Goal: Task Accomplishment & Management: Manage account settings

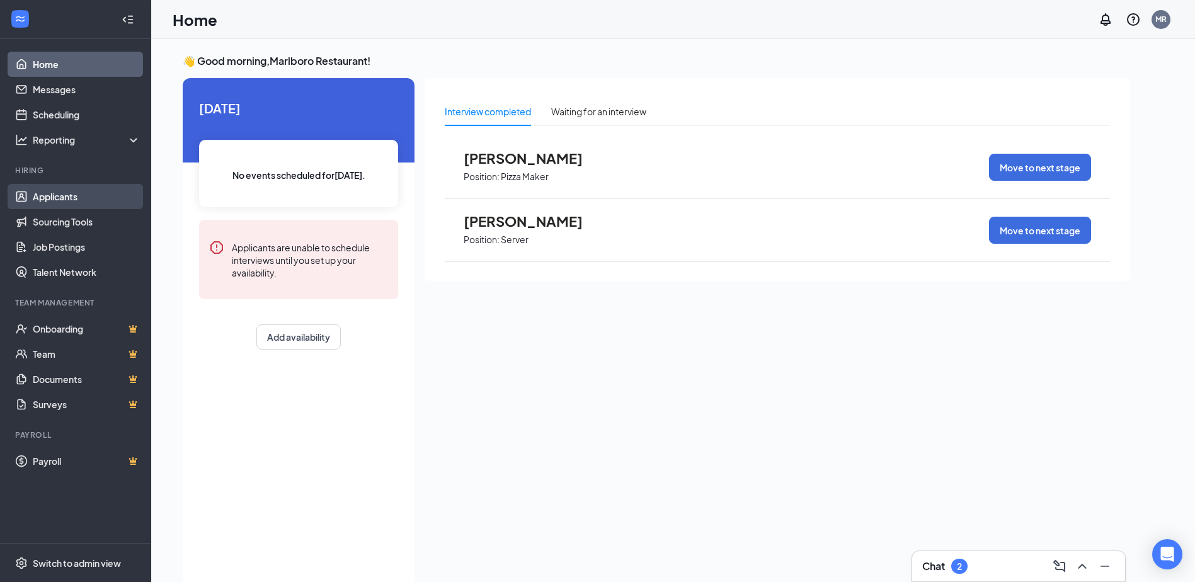
click at [81, 202] on link "Applicants" at bounding box center [87, 196] width 108 height 25
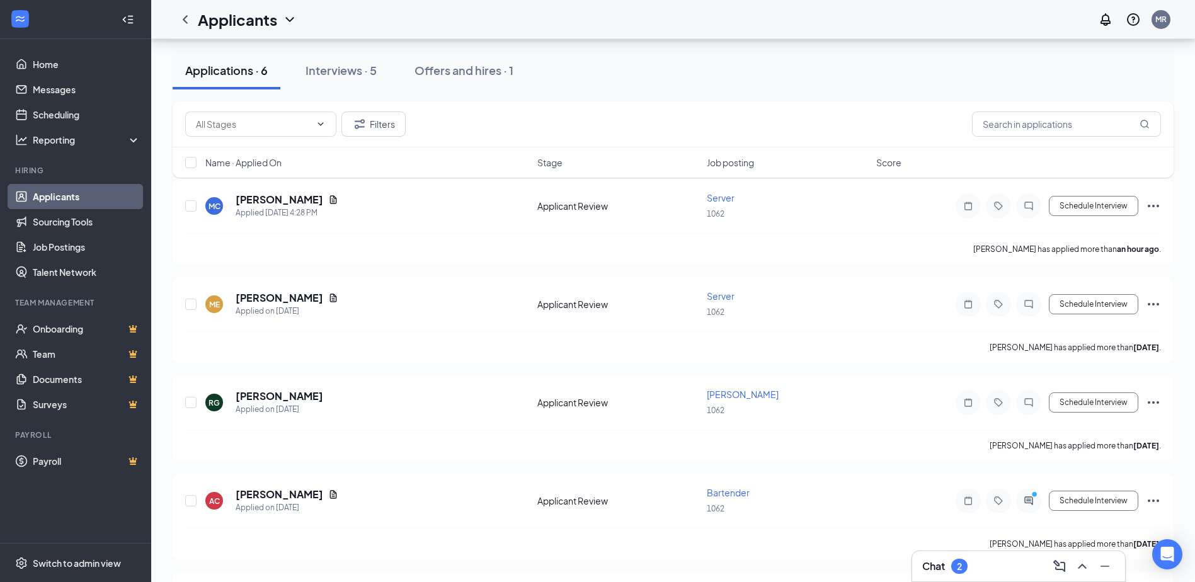
scroll to position [126, 0]
click at [37, 83] on link "Messages" at bounding box center [87, 89] width 108 height 25
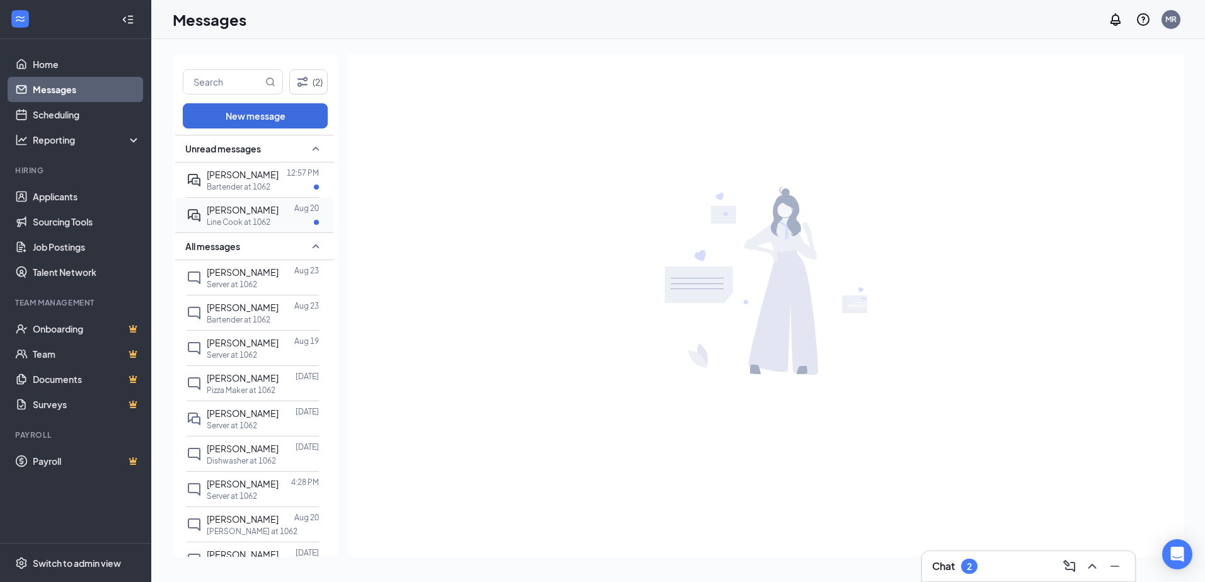
click at [253, 215] on span "[PERSON_NAME]" at bounding box center [243, 209] width 72 height 11
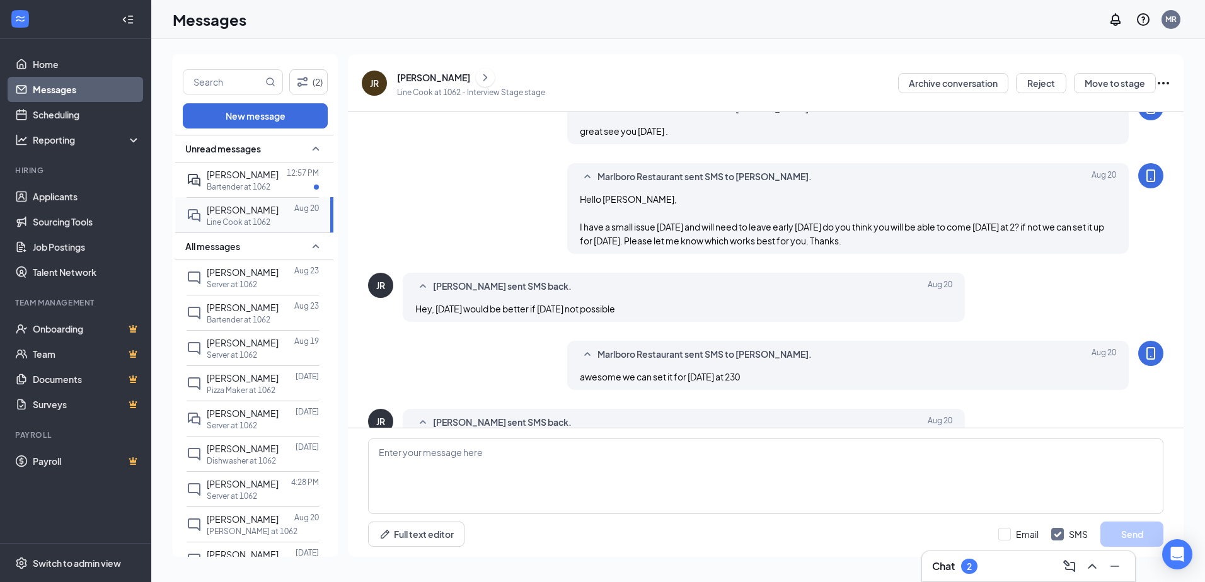
scroll to position [418, 0]
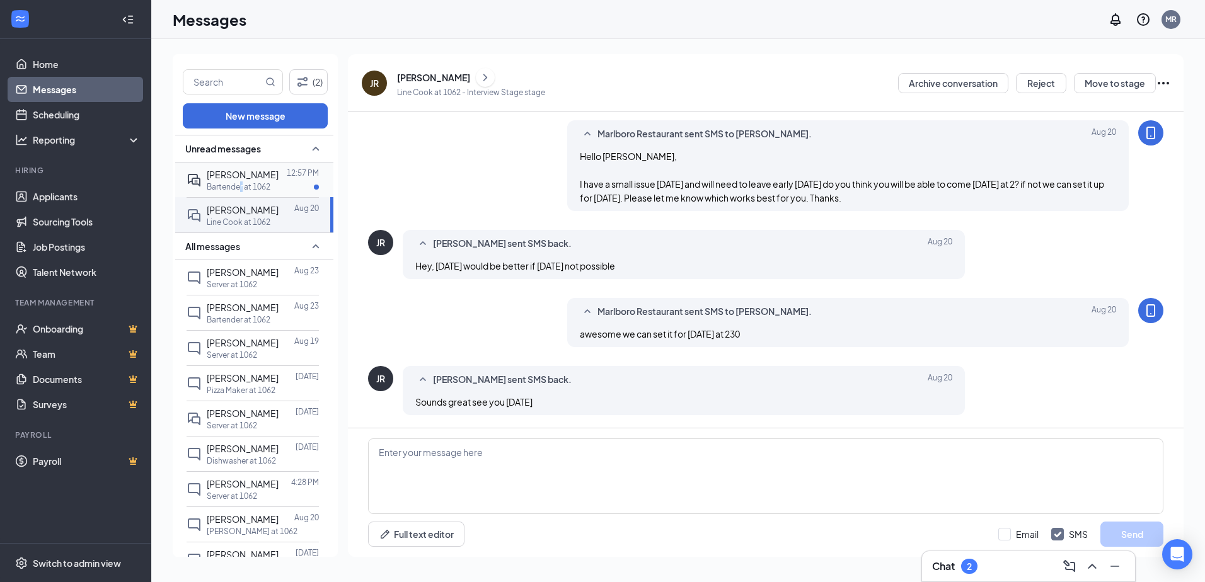
click at [240, 192] on p "Bartender at 1062" at bounding box center [239, 186] width 64 height 11
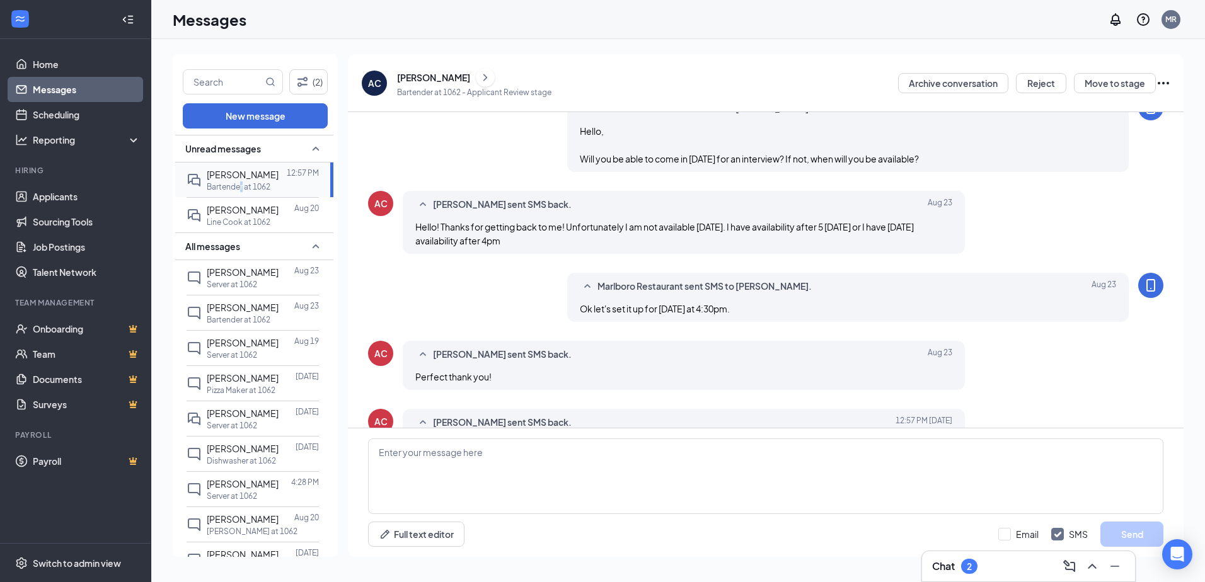
scroll to position [103, 0]
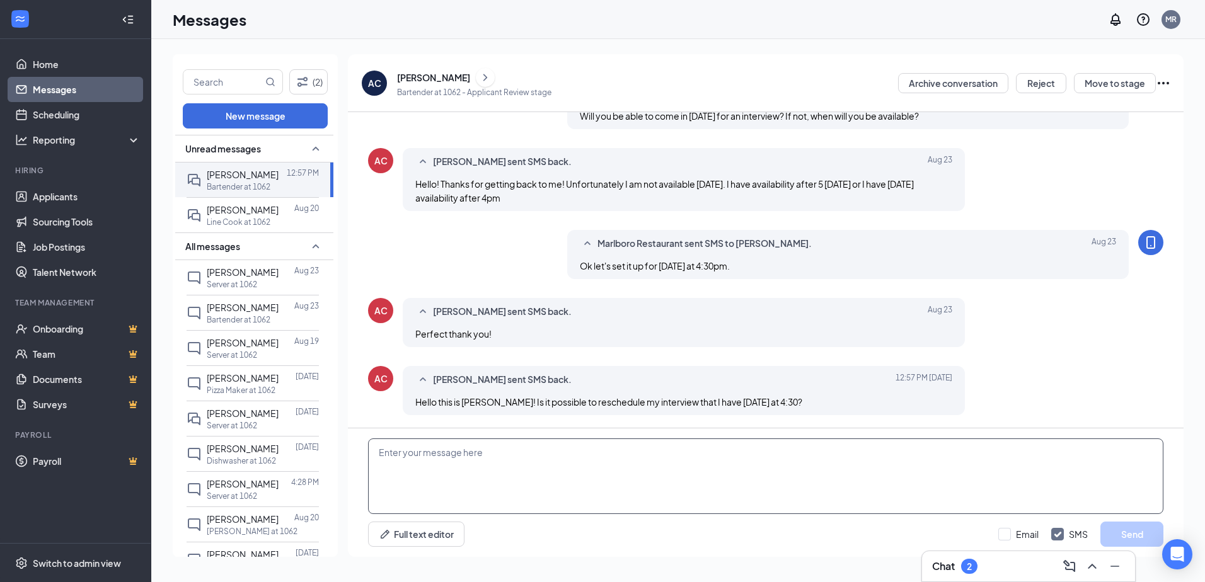
click at [490, 466] on textarea at bounding box center [765, 476] width 795 height 76
type textarea "c"
type textarea "Can you make it in [DATE]? Thanks for sending a message"
click at [1116, 543] on button "Send" at bounding box center [1131, 534] width 63 height 25
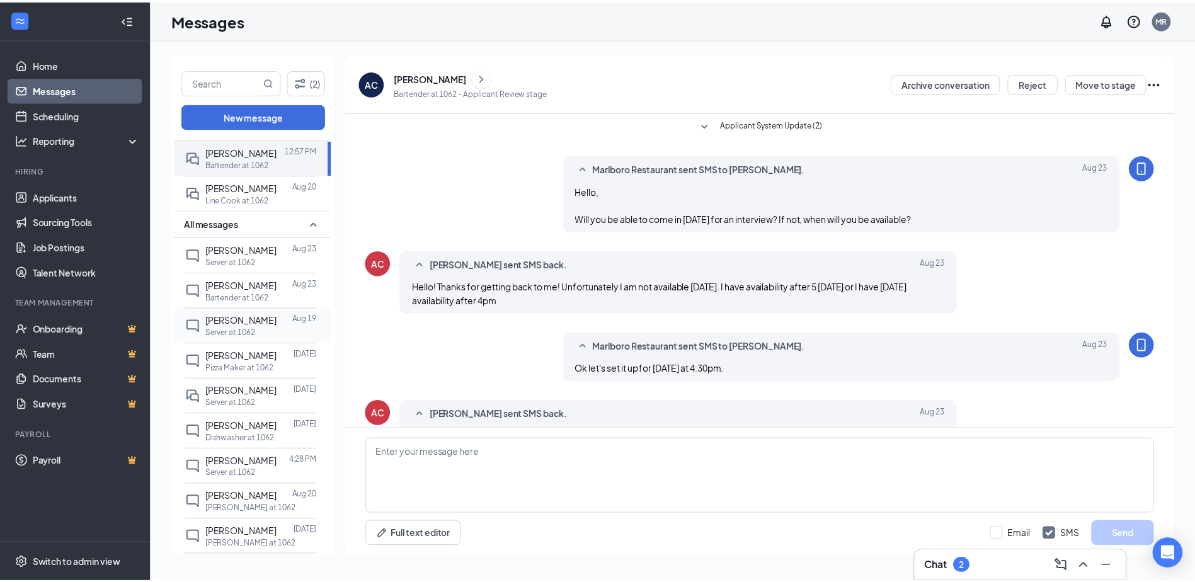
scroll to position [0, 0]
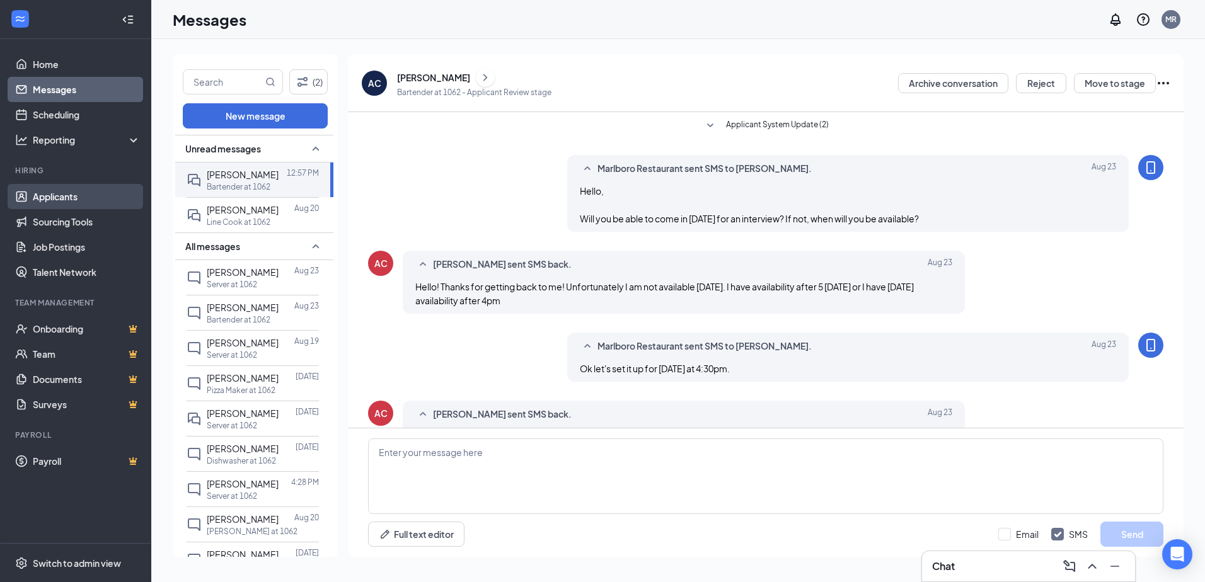
click at [71, 197] on link "Applicants" at bounding box center [87, 196] width 108 height 25
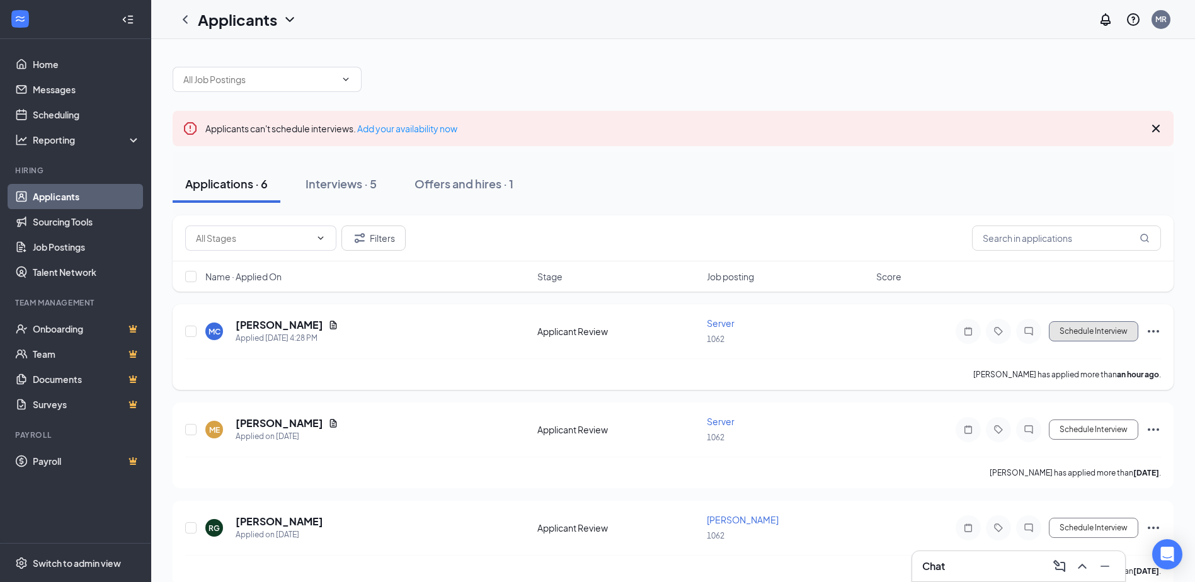
click at [1069, 328] on button "Schedule Interview" at bounding box center [1093, 331] width 89 height 20
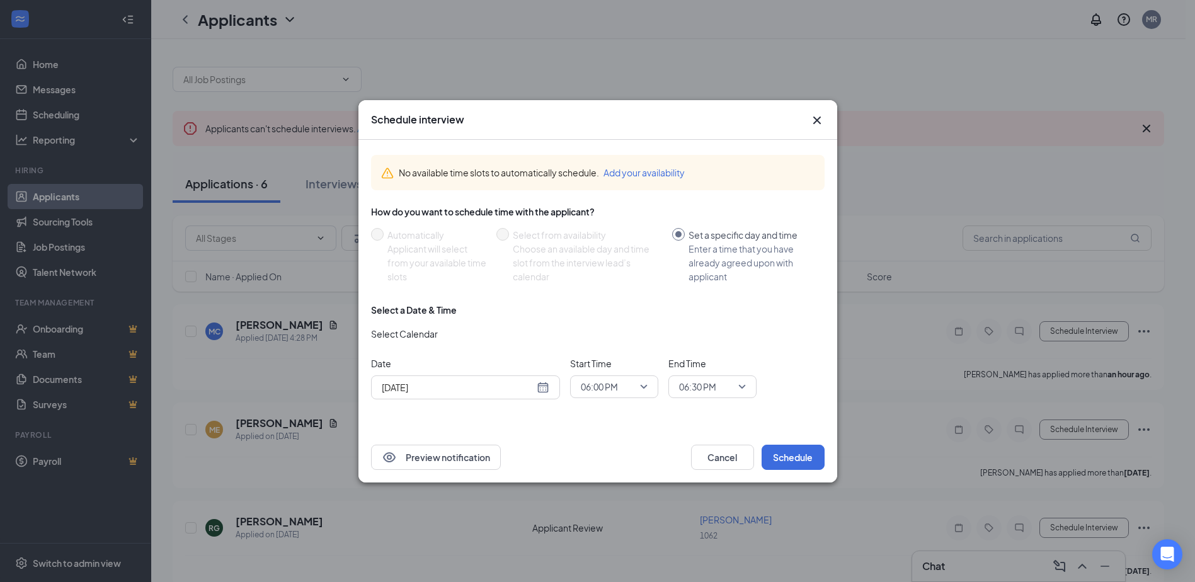
click at [646, 391] on span "06:00 PM" at bounding box center [614, 386] width 67 height 19
click at [811, 115] on icon "Cross" at bounding box center [817, 120] width 15 height 15
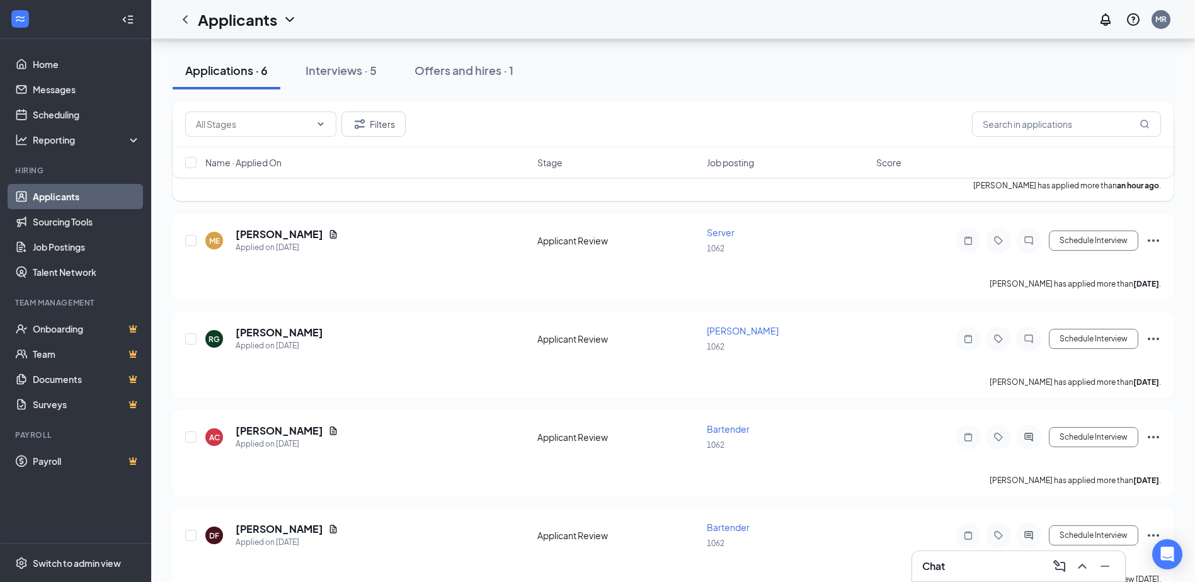
scroll to position [126, 0]
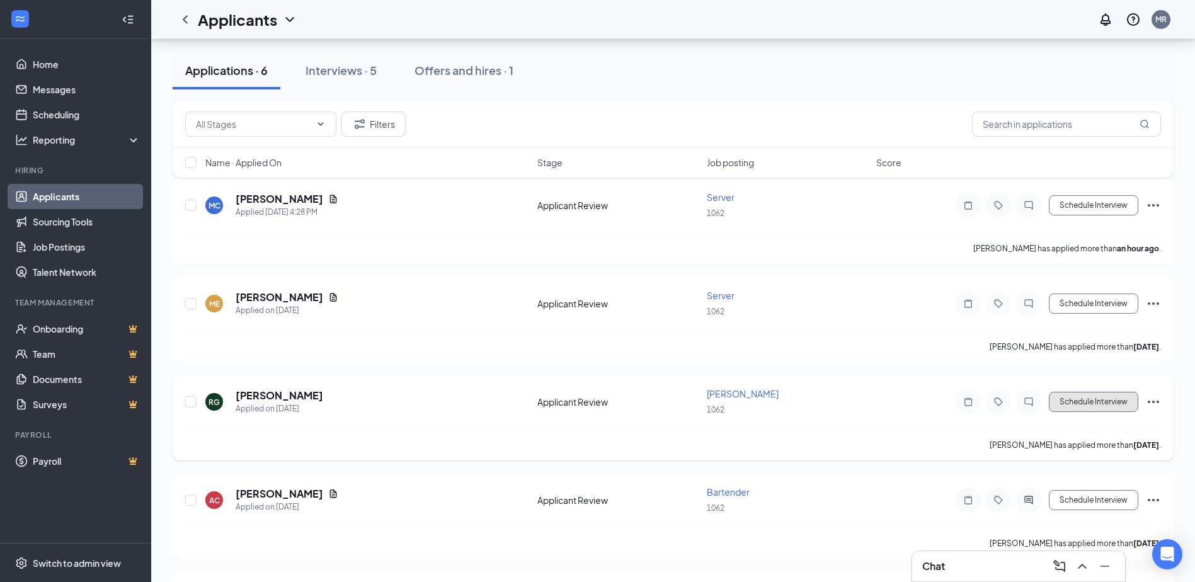
click at [1082, 410] on button "Schedule Interview" at bounding box center [1093, 402] width 89 height 20
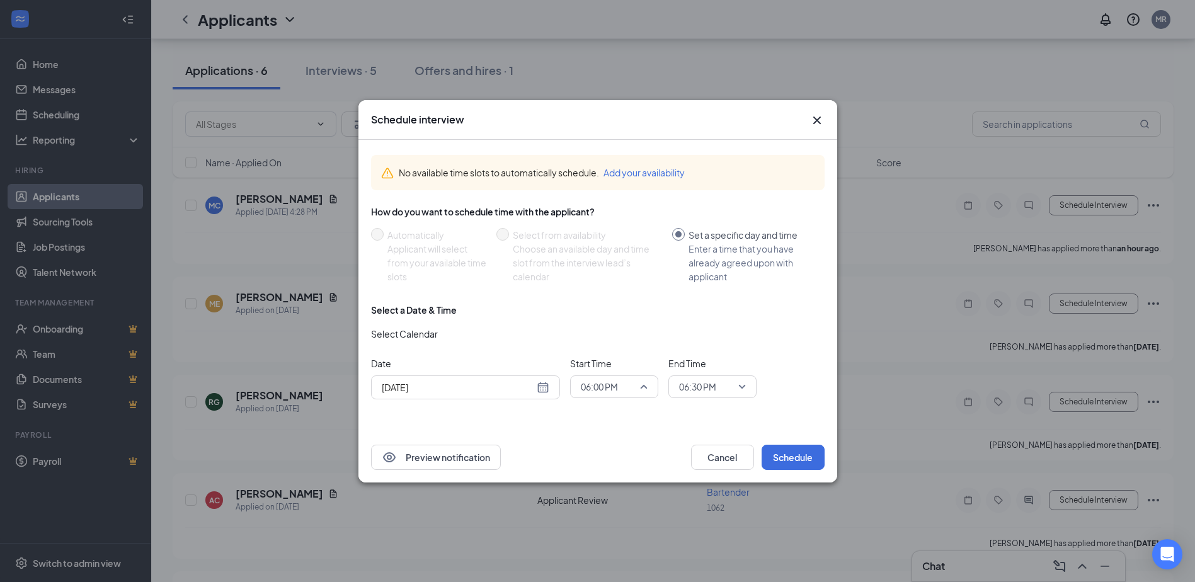
click at [646, 391] on span "06:00 PM" at bounding box center [614, 386] width 67 height 19
click at [602, 253] on span "03:00 PM" at bounding box center [598, 256] width 37 height 14
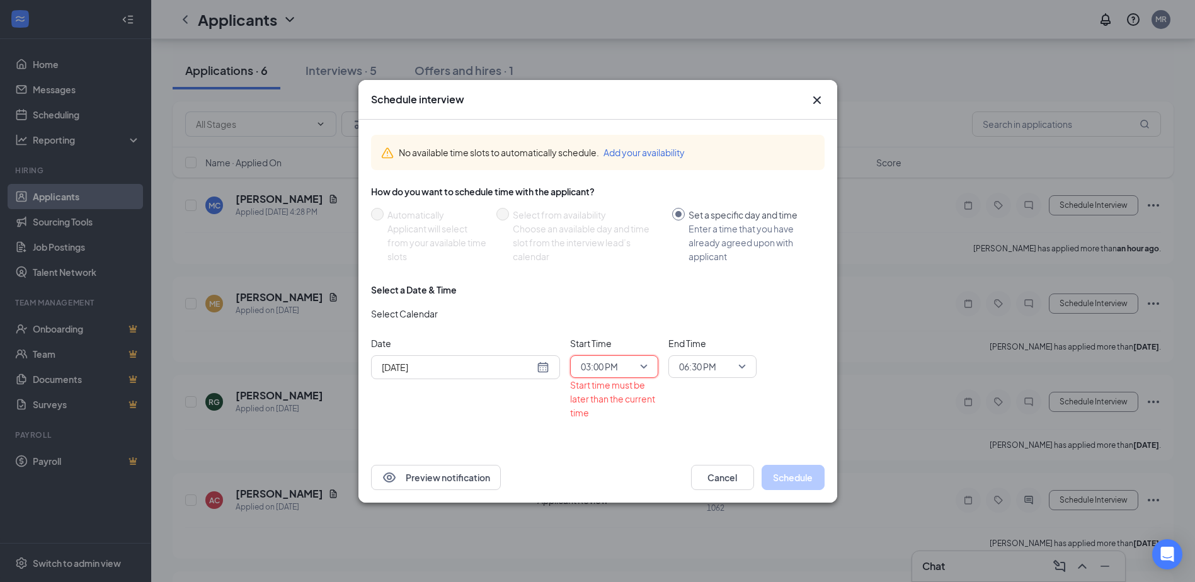
click at [716, 363] on span "06:30 PM" at bounding box center [697, 366] width 37 height 19
click at [704, 297] on span "03:30 PM" at bounding box center [696, 299] width 37 height 14
click at [546, 369] on div "[DATE]" at bounding box center [466, 367] width 168 height 14
type input "[DATE]"
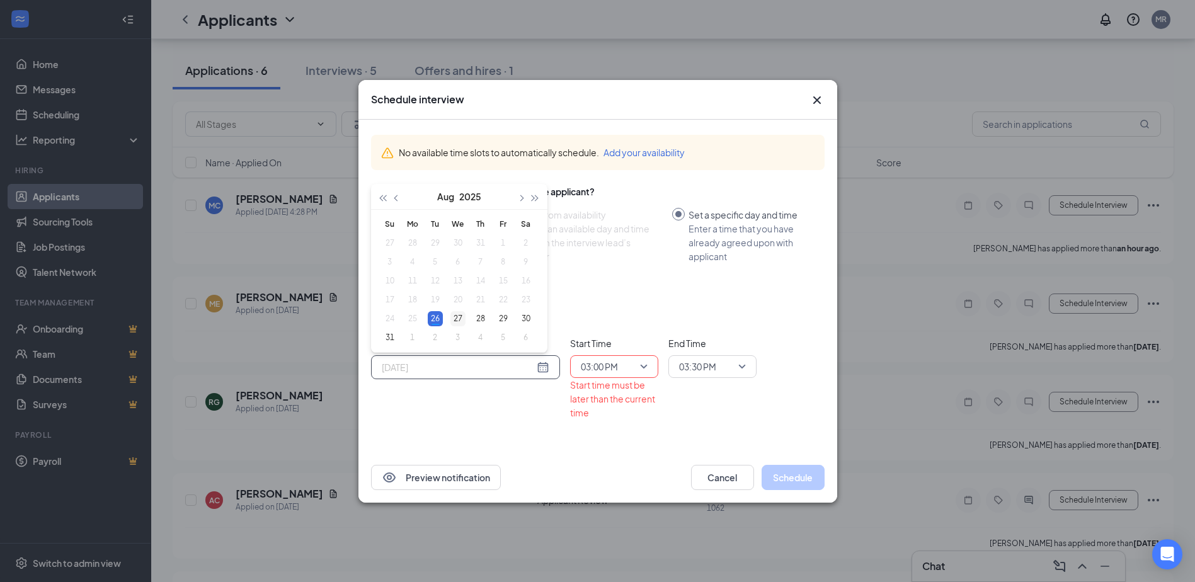
click at [457, 315] on div "27" at bounding box center [457, 318] width 15 height 15
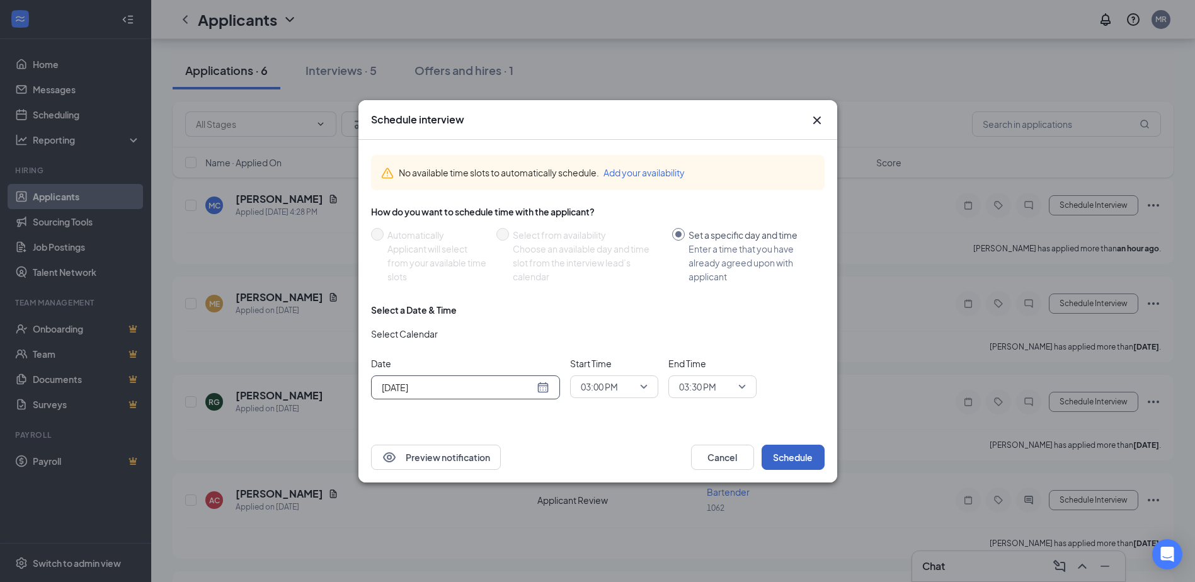
click at [799, 451] on button "Schedule" at bounding box center [793, 457] width 63 height 25
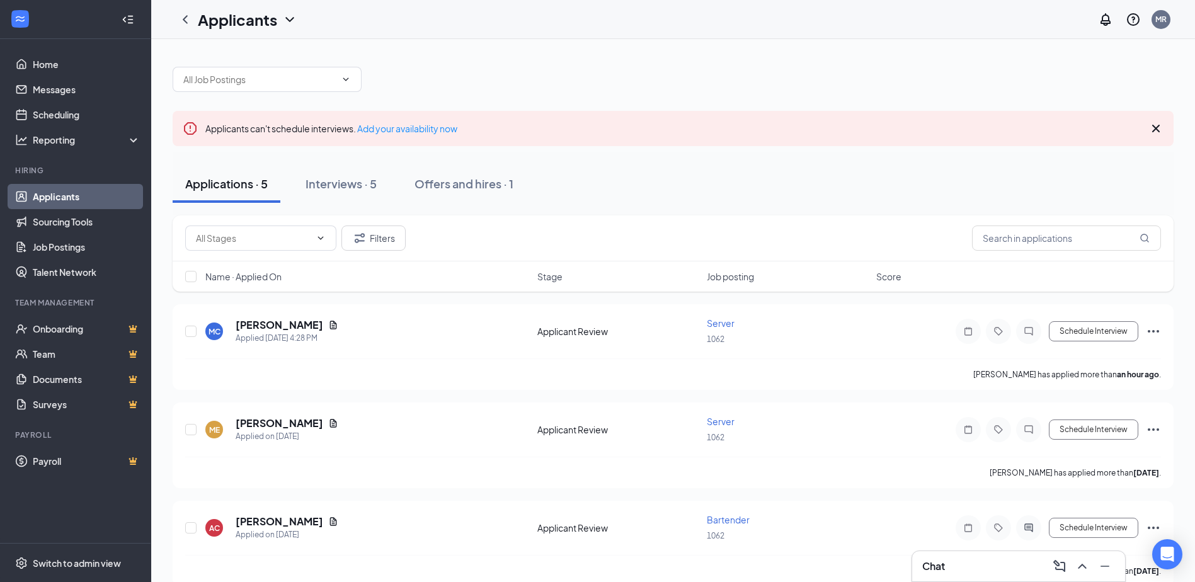
scroll to position [63, 0]
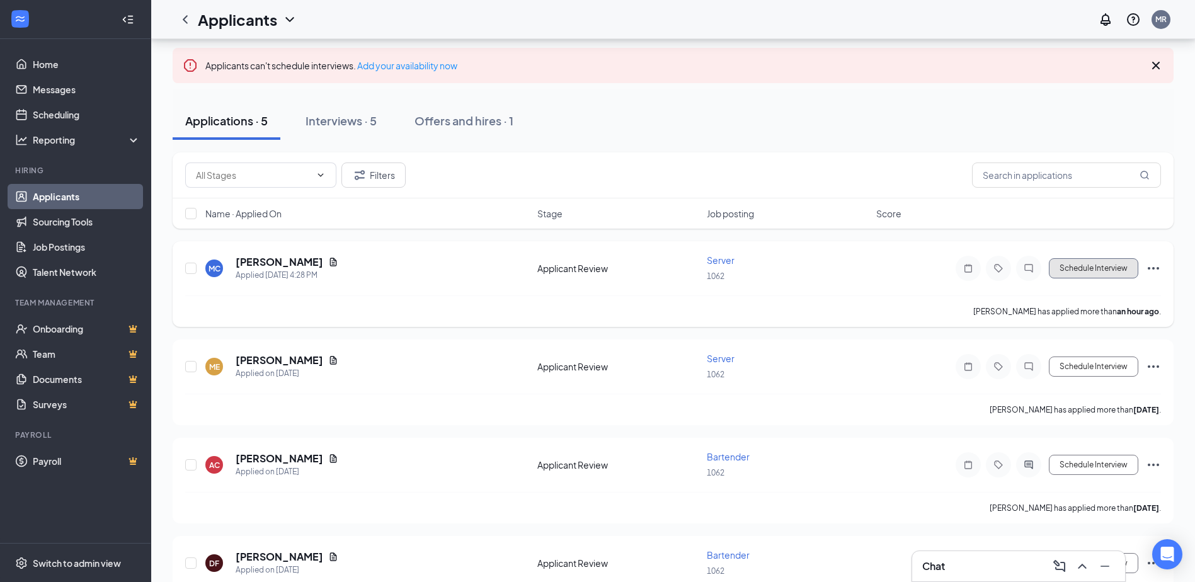
click at [1094, 275] on button "Schedule Interview" at bounding box center [1093, 268] width 89 height 20
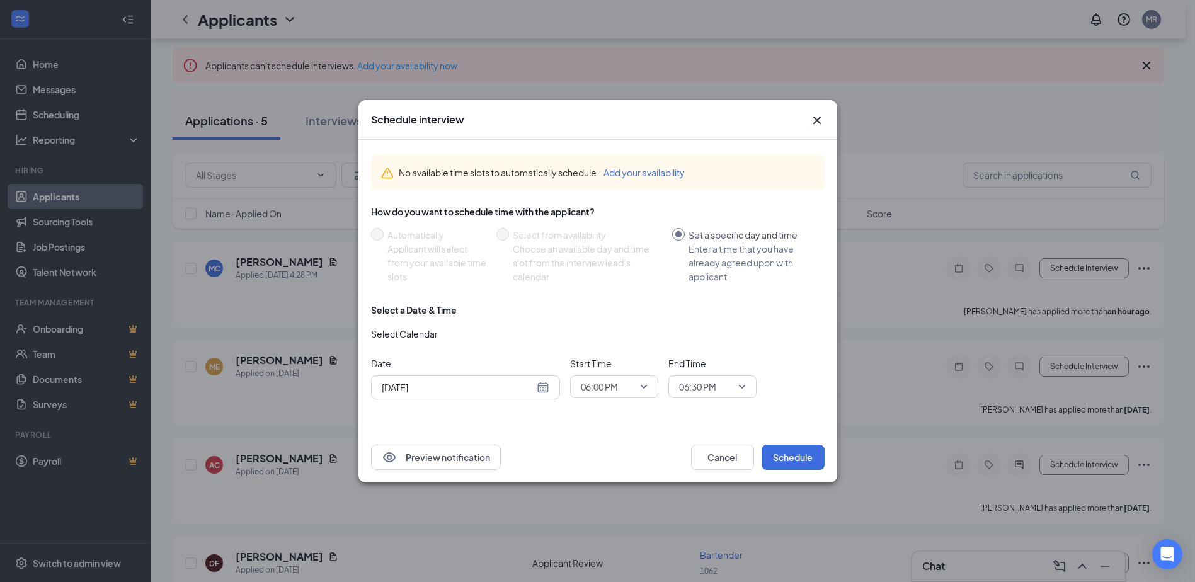
click at [644, 386] on span "06:00 PM" at bounding box center [614, 386] width 67 height 19
click at [598, 261] on span "02:30 PM" at bounding box center [598, 262] width 37 height 14
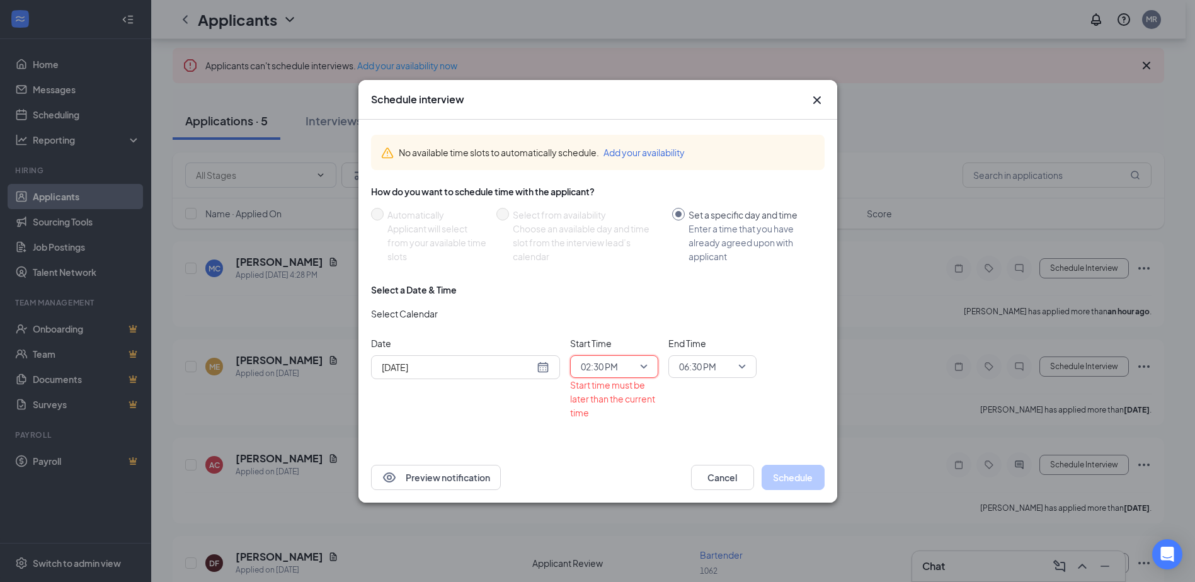
click at [714, 365] on span "06:30 PM" at bounding box center [697, 366] width 37 height 19
click at [701, 240] on span "03:00 PM" at bounding box center [696, 241] width 37 height 14
click at [537, 370] on div "[DATE]" at bounding box center [466, 367] width 168 height 14
type input "[DATE]"
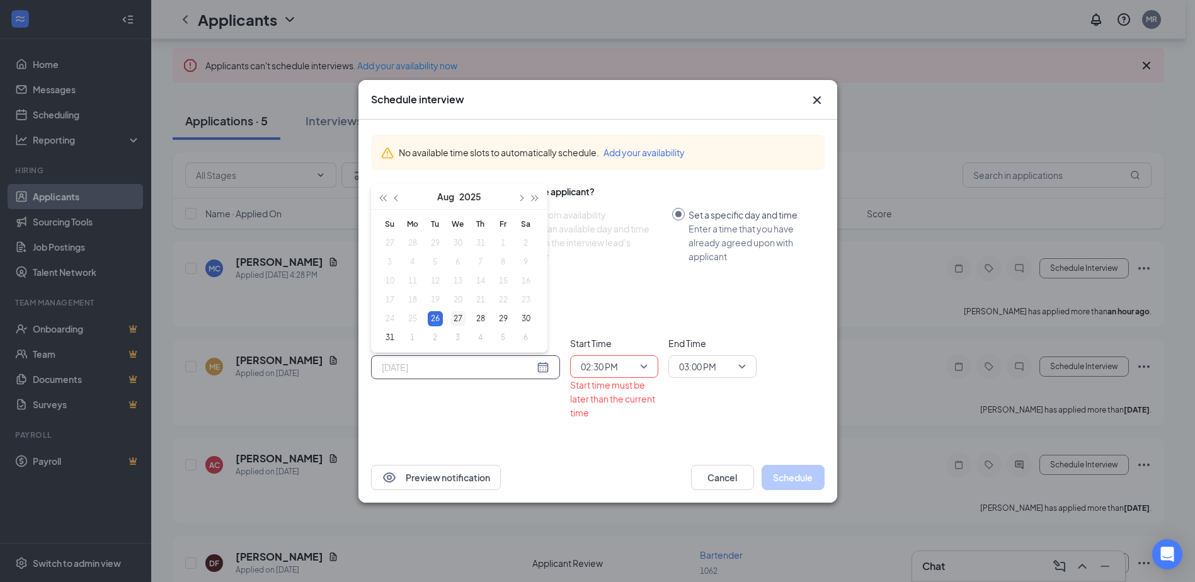
click at [454, 319] on div "27" at bounding box center [457, 318] width 15 height 15
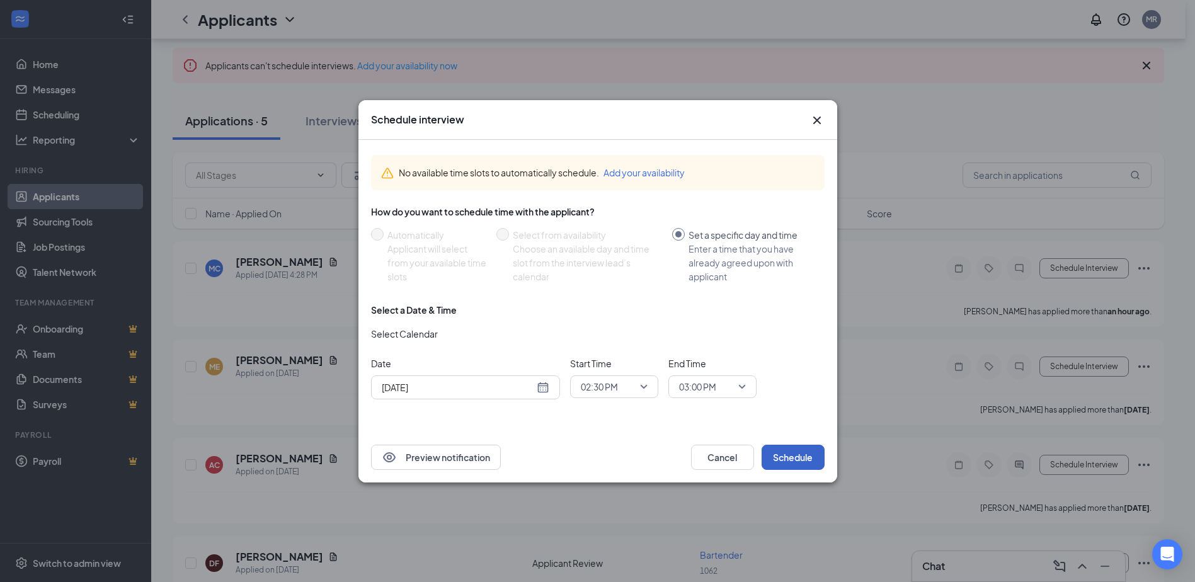
click at [815, 457] on button "Schedule" at bounding box center [793, 457] width 63 height 25
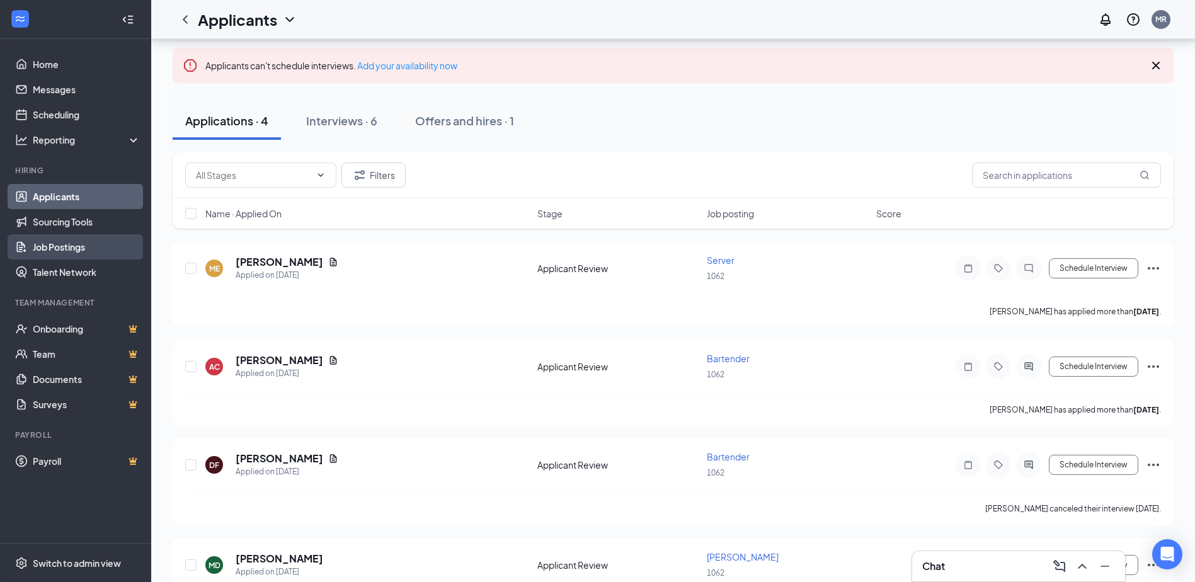
click at [57, 248] on link "Job Postings" at bounding box center [87, 246] width 108 height 25
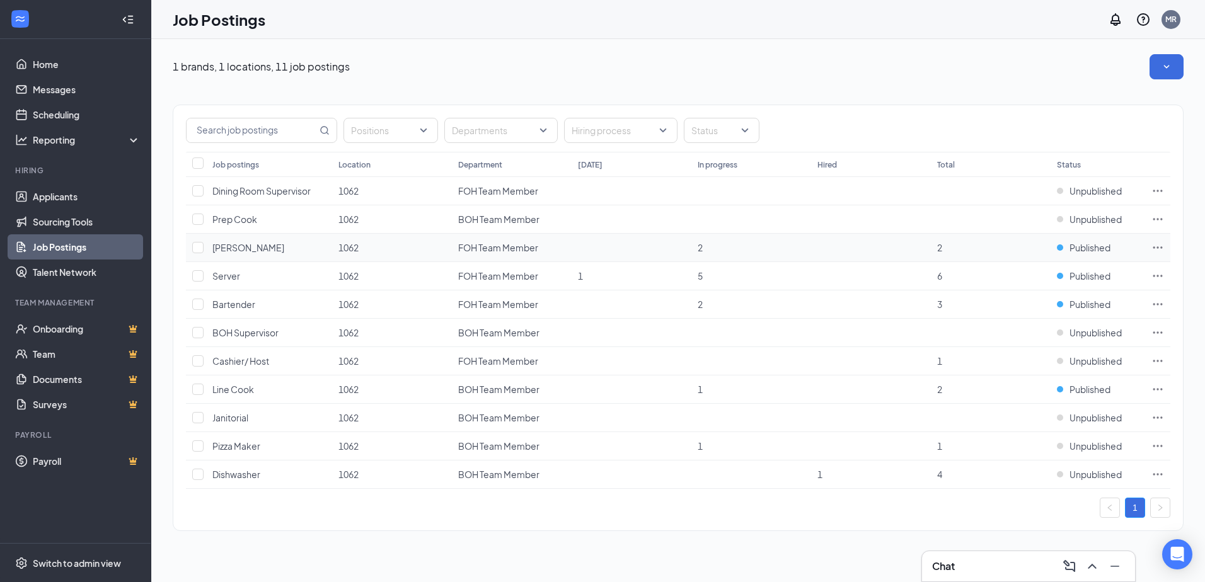
click at [1157, 248] on icon "Ellipses" at bounding box center [1157, 247] width 9 height 2
click at [1156, 275] on icon "Ellipses" at bounding box center [1157, 276] width 13 height 13
click at [1165, 283] on td at bounding box center [1157, 276] width 25 height 28
click at [39, 85] on link "Messages" at bounding box center [87, 89] width 108 height 25
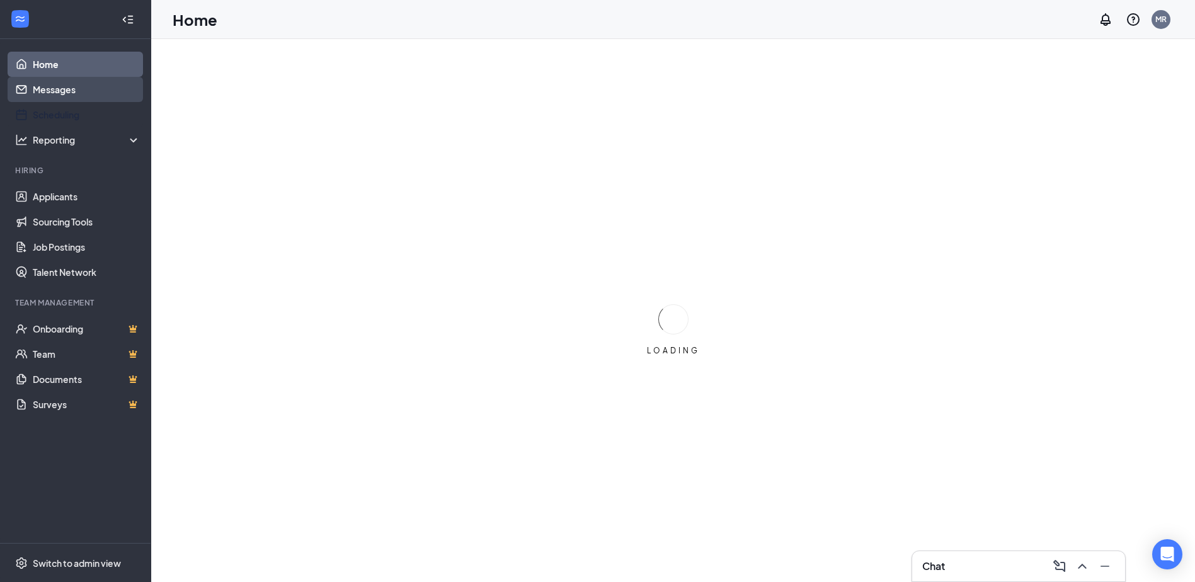
click at [53, 94] on link "Messages" at bounding box center [87, 89] width 108 height 25
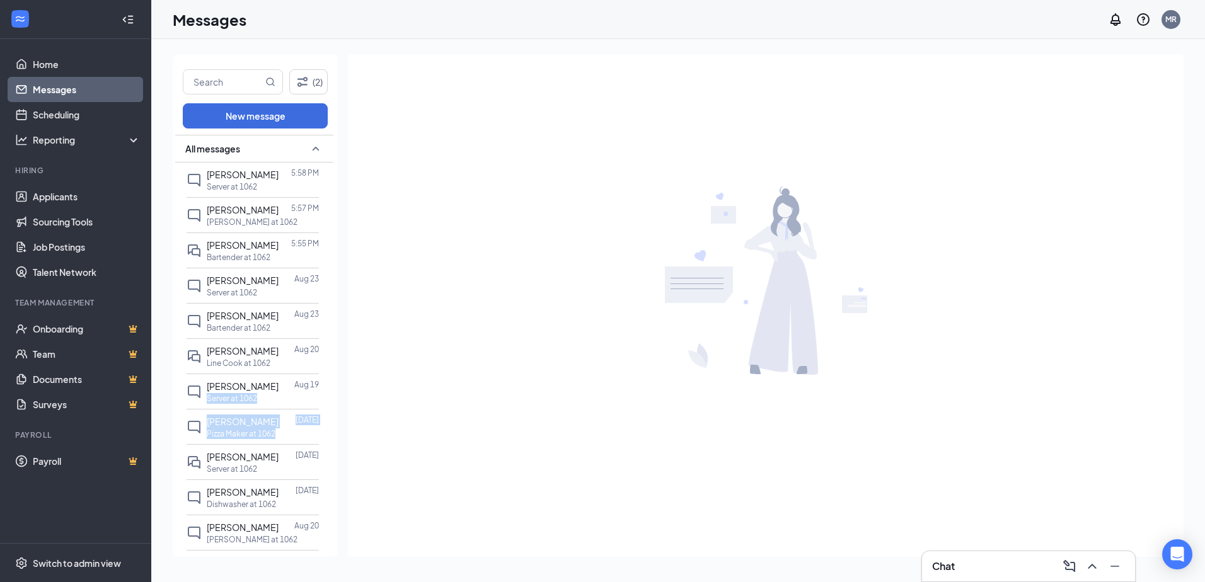
drag, startPoint x: 333, startPoint y: 392, endPoint x: 326, endPoint y: 431, distance: 39.8
click at [326, 431] on div "All messages Melissa C 5:58 PM Server at 1062 Roberto Guzman 5:57 PM Busser at …" at bounding box center [255, 347] width 165 height 425
drag, startPoint x: 326, startPoint y: 431, endPoint x: 403, endPoint y: 378, distance: 93.3
click at [403, 378] on div at bounding box center [765, 280] width 835 height 452
click at [479, 209] on div at bounding box center [765, 280] width 835 height 452
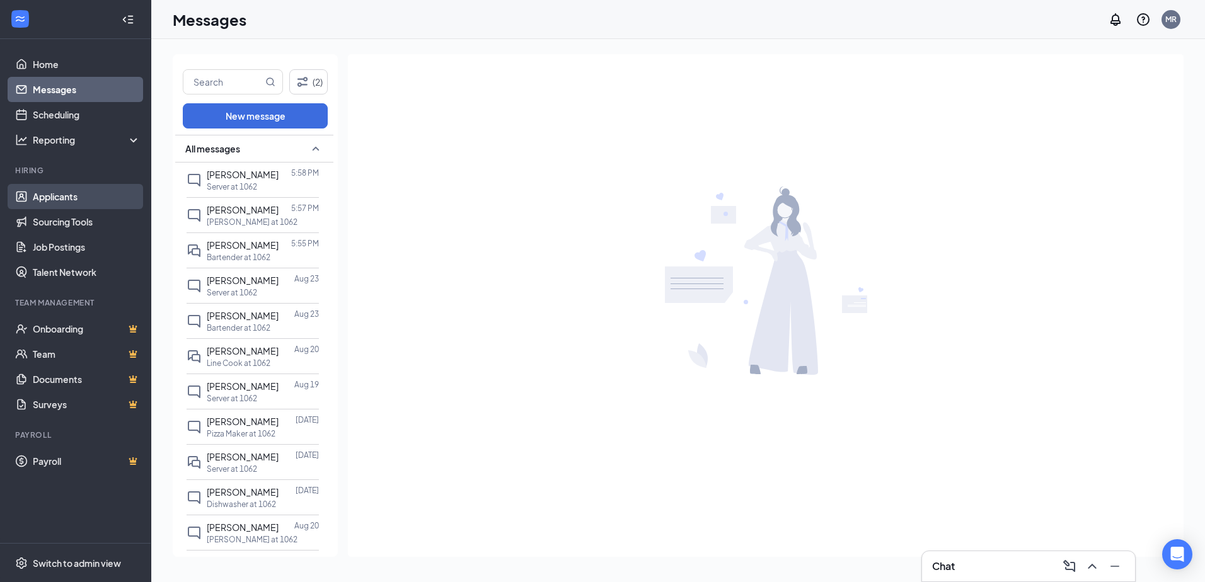
click at [49, 193] on link "Applicants" at bounding box center [87, 196] width 108 height 25
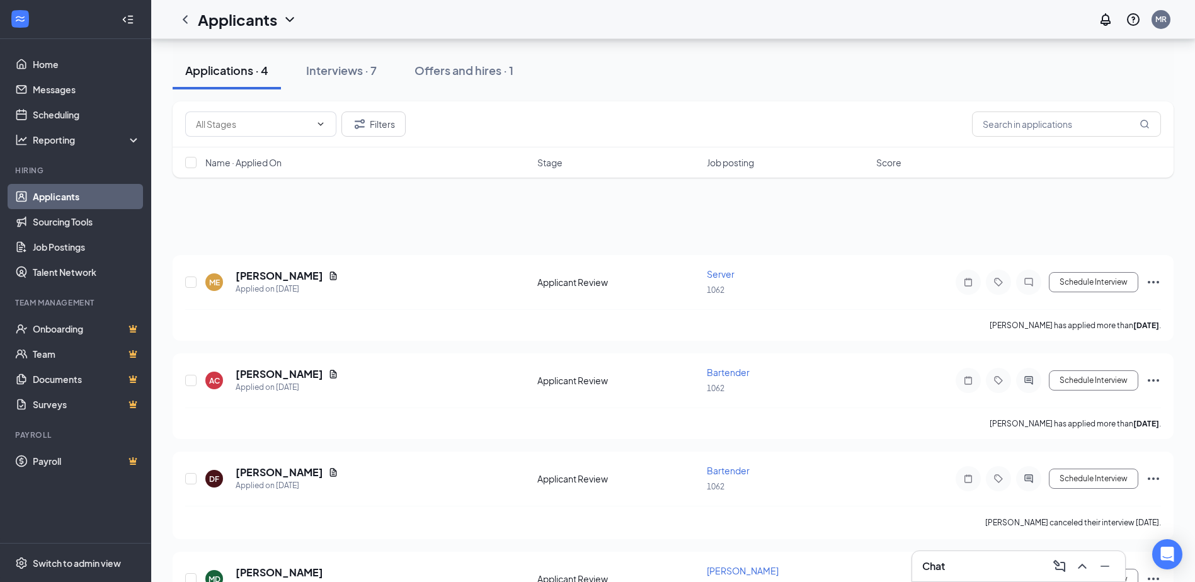
scroll to position [120, 0]
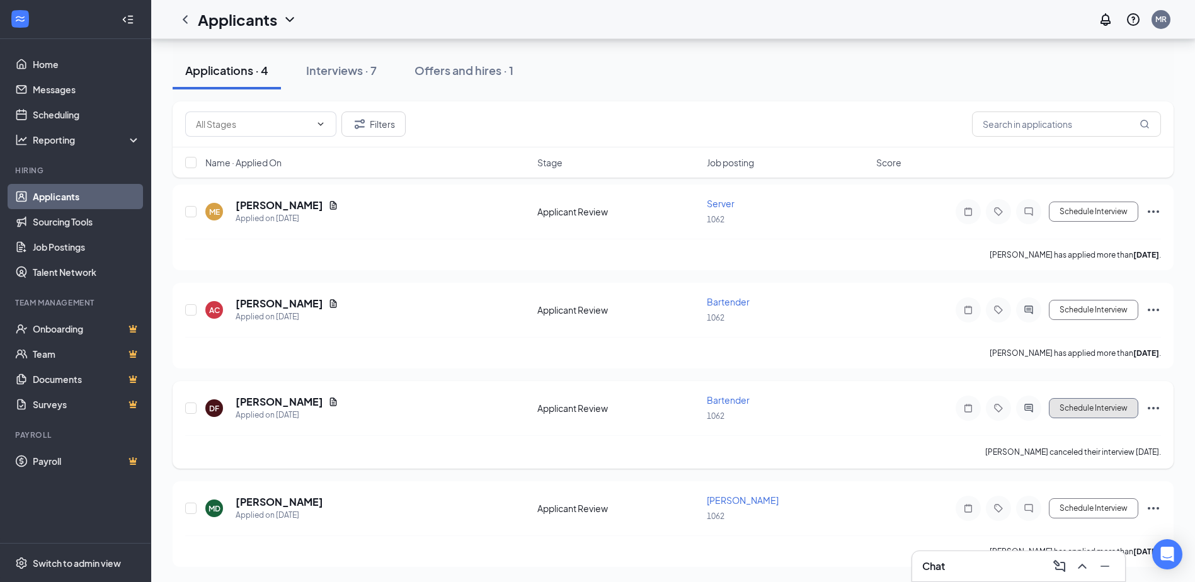
click at [1063, 406] on button "Schedule Interview" at bounding box center [1093, 408] width 89 height 20
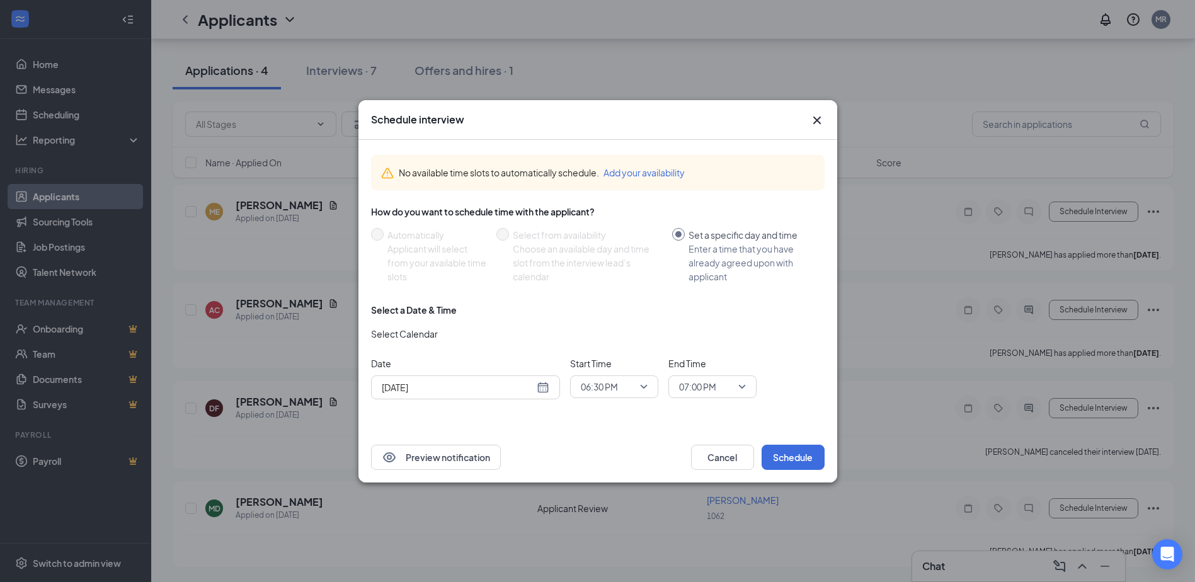
click at [542, 387] on div "[DATE]" at bounding box center [466, 388] width 168 height 14
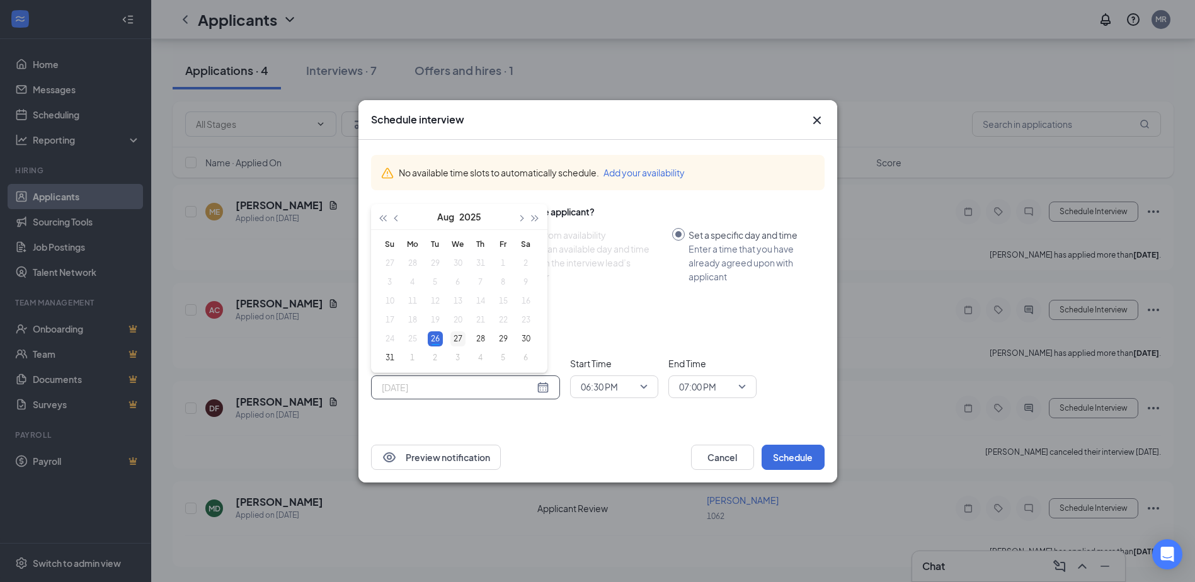
type input "[DATE]"
click at [459, 341] on div "27" at bounding box center [457, 338] width 15 height 15
click at [641, 395] on span "06:30 PM" at bounding box center [614, 386] width 67 height 19
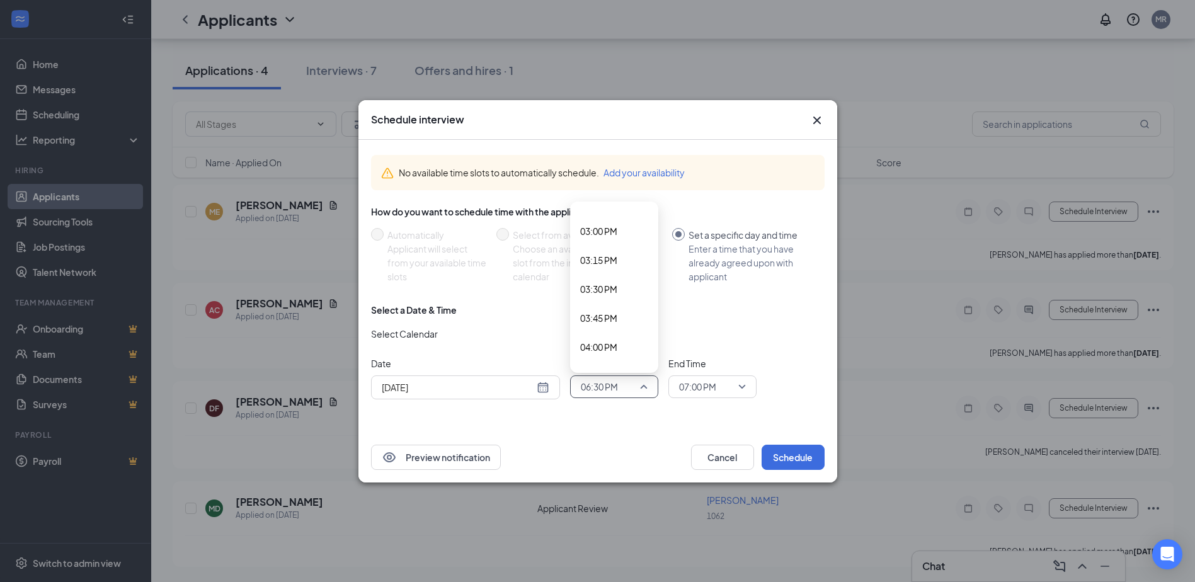
scroll to position [1698, 0]
click at [589, 313] on span "03:30 PM" at bounding box center [598, 319] width 37 height 14
click at [738, 390] on span "07:00 PM" at bounding box center [712, 386] width 67 height 19
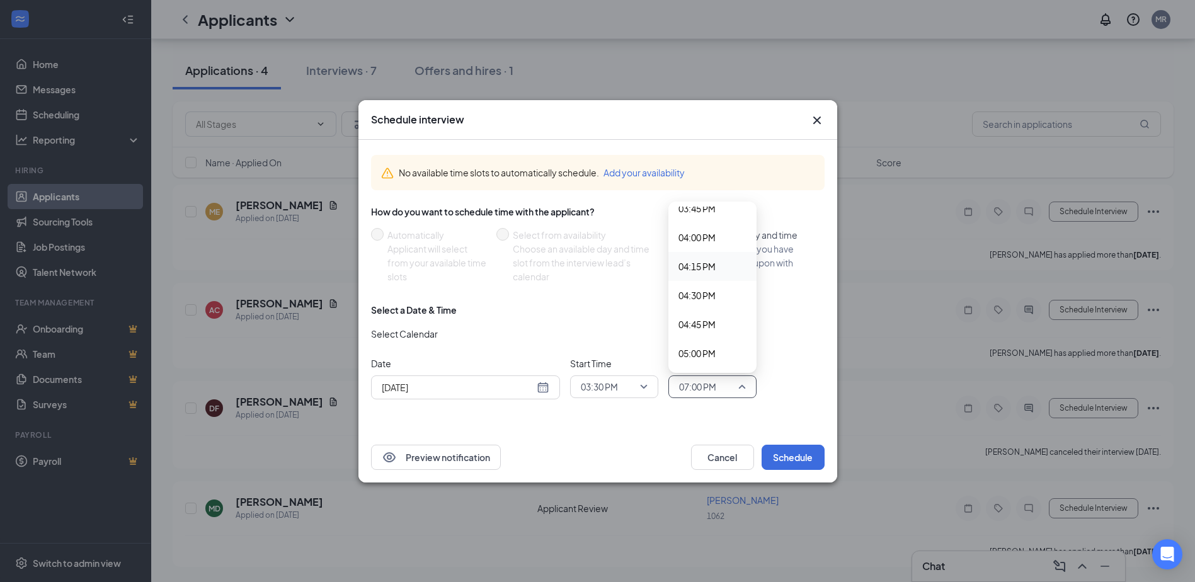
scroll to position [1819, 0]
click at [689, 254] on span "04:00 PM" at bounding box center [696, 256] width 37 height 14
click at [770, 461] on button "Schedule" at bounding box center [793, 457] width 63 height 25
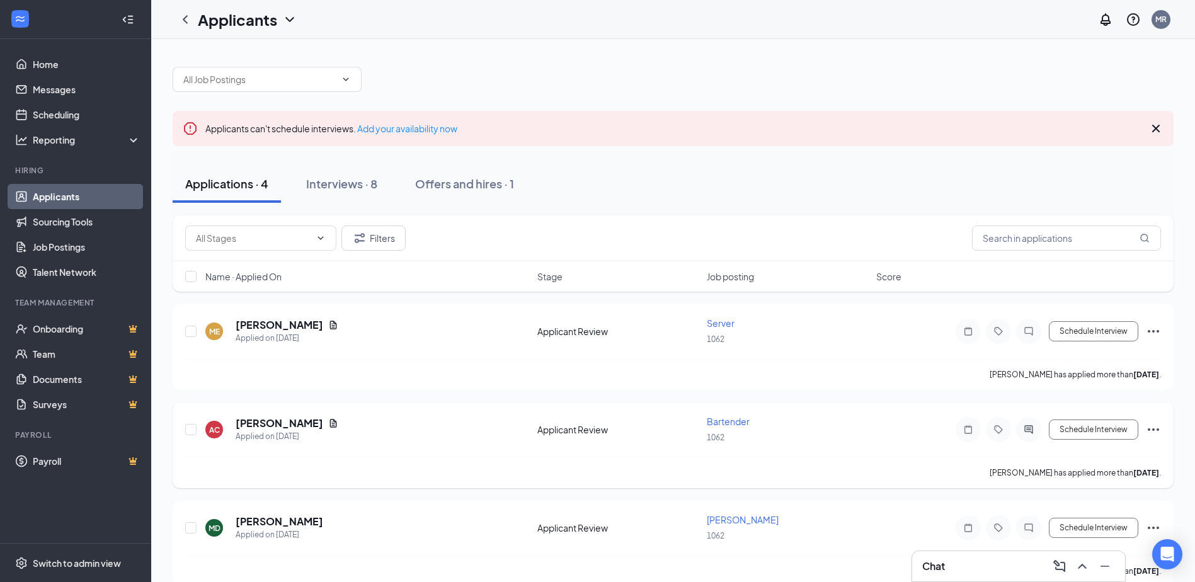
scroll to position [20, 0]
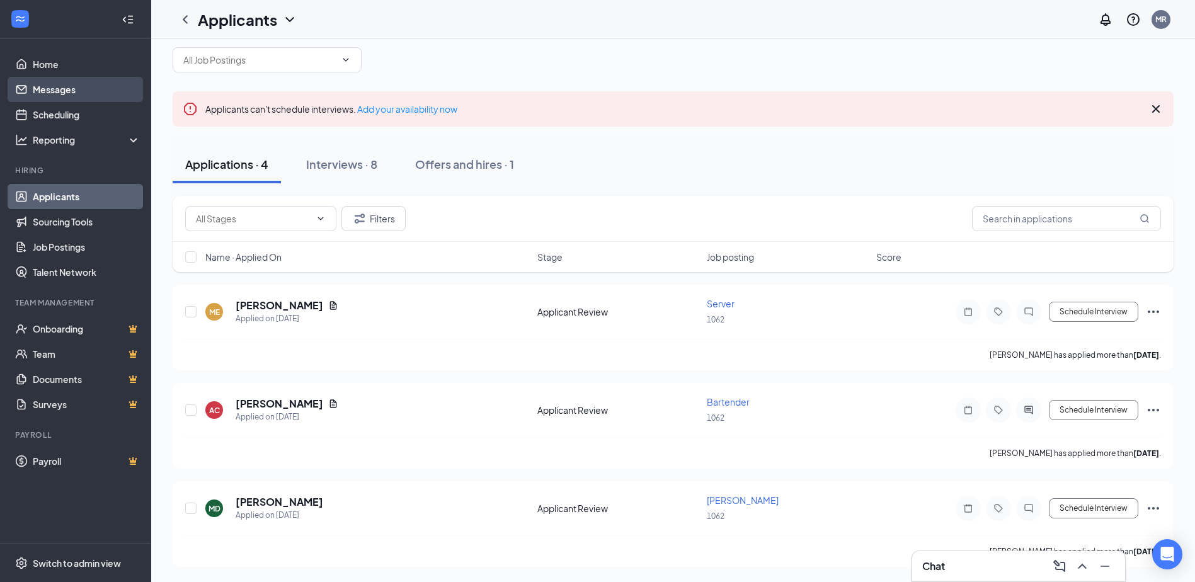
click at [37, 88] on link "Messages" at bounding box center [87, 89] width 108 height 25
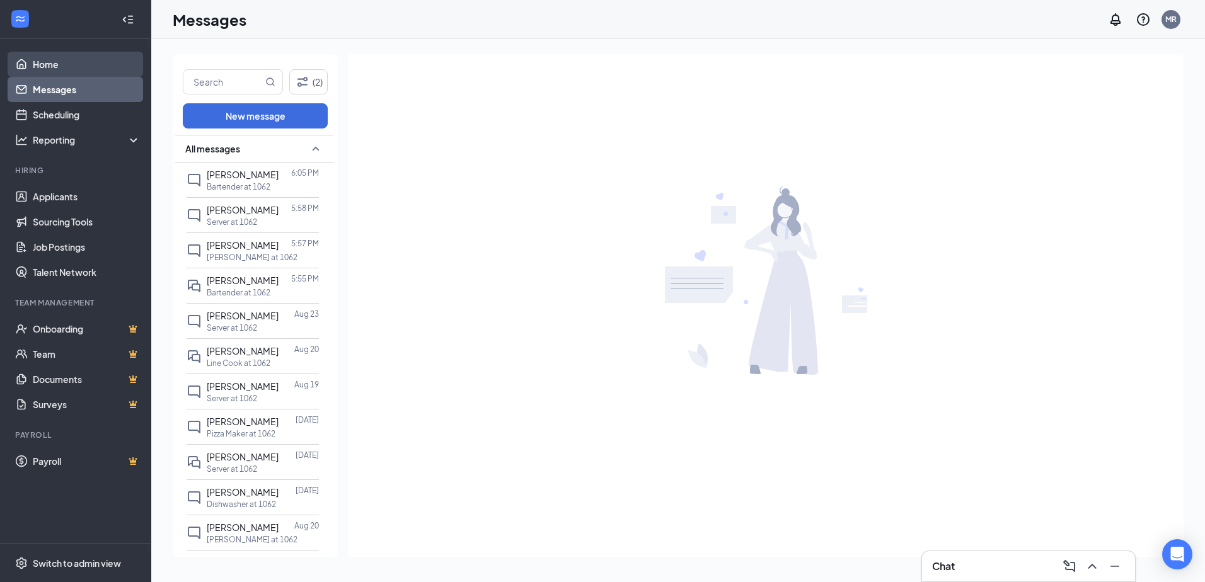
click at [48, 57] on link "Home" at bounding box center [87, 64] width 108 height 25
